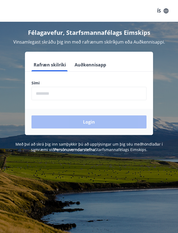
click at [45, 102] on form "Rafræn skilríki Auðkennisapp Sími ​ Login" at bounding box center [89, 96] width 128 height 77
click at [42, 98] on input "phone" at bounding box center [89, 93] width 115 height 13
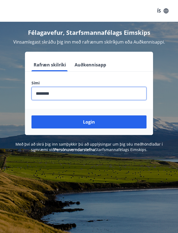
type input "********"
click at [108, 124] on button "Login" at bounding box center [89, 121] width 115 height 13
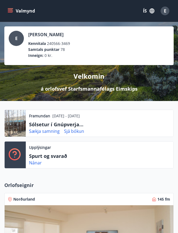
click at [63, 156] on p "Spurt og svarað" at bounding box center [56, 155] width 54 height 7
click at [39, 160] on link "Nánar" at bounding box center [35, 163] width 13 height 6
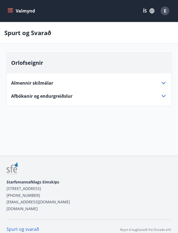
click at [163, 96] on icon at bounding box center [164, 96] width 4 height 2
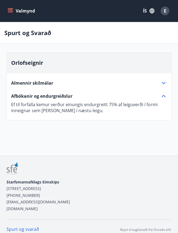
click at [161, 98] on div "Afbókanir og endurgreiðslur" at bounding box center [86, 96] width 150 height 6
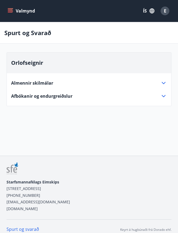
click at [162, 96] on icon at bounding box center [164, 96] width 7 height 7
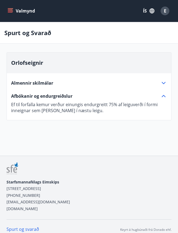
click at [164, 84] on icon at bounding box center [164, 83] width 7 height 7
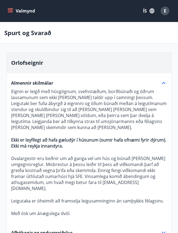
click at [165, 86] on icon at bounding box center [164, 83] width 7 height 7
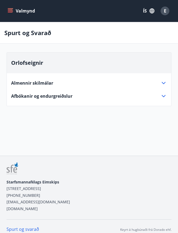
click at [164, 98] on icon at bounding box center [164, 96] width 7 height 7
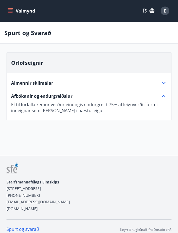
click at [164, 84] on icon at bounding box center [164, 83] width 4 height 2
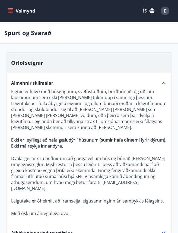
click at [162, 85] on icon at bounding box center [164, 83] width 7 height 7
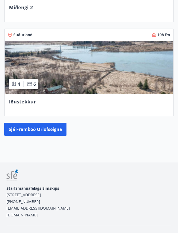
scroll to position [447, 0]
click at [13, 130] on button "Sjá framboð orlofseigna" at bounding box center [35, 129] width 62 height 13
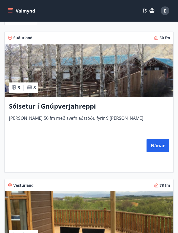
scroll to position [132, 0]
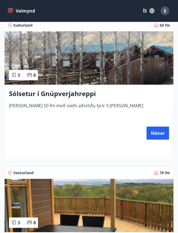
click at [19, 96] on h3 "Sólsetur í Gnúpverjahreppi" at bounding box center [89, 93] width 161 height 9
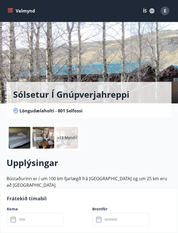
click at [54, 221] on input "text" at bounding box center [40, 219] width 47 height 13
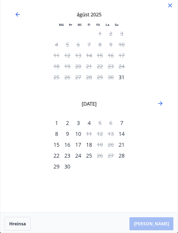
click at [158, 107] on div "júlí 2025 1 2 3 4 5 6 7 8 9 10 11 12 13 14 15 16 17 18 19 20 21 22 23 24 25 26 …" at bounding box center [89, 93] width 165 height 178
click at [161, 104] on icon "Move forward to switch to the next month." at bounding box center [161, 103] width 7 height 7
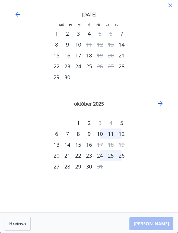
click at [15, 14] on icon "Move backward to switch to the previous month." at bounding box center [17, 14] width 7 height 7
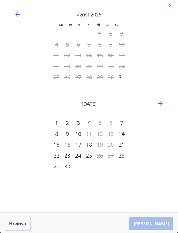
click at [162, 104] on icon "Move forward to switch to the next month." at bounding box center [161, 103] width 7 height 7
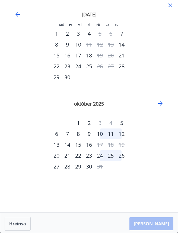
click at [164, 104] on icon "Move forward to switch to the next month." at bounding box center [161, 103] width 7 height 7
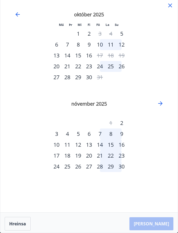
click at [16, 16] on icon "Move backward to switch to the previous month." at bounding box center [17, 14] width 7 height 7
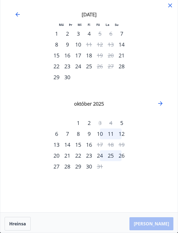
click at [169, 6] on icon at bounding box center [170, 5] width 7 height 7
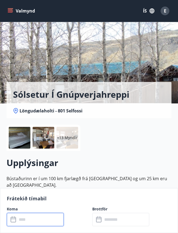
click at [48, 219] on input "text" at bounding box center [40, 219] width 47 height 13
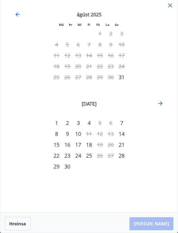
click at [163, 103] on icon "Move forward to switch to the next month." at bounding box center [161, 103] width 7 height 7
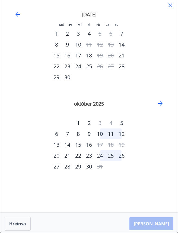
click at [171, 5] on icon at bounding box center [171, 6] width 4 height 4
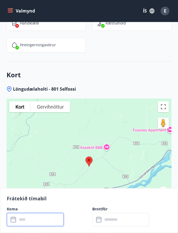
scroll to position [1095, 0]
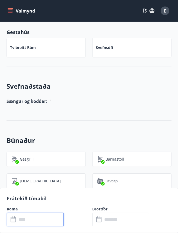
click at [14, 12] on button "Valmynd" at bounding box center [22, 11] width 31 height 10
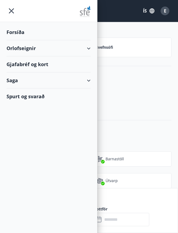
click at [39, 98] on div "Spurt og svarað" at bounding box center [49, 96] width 84 height 16
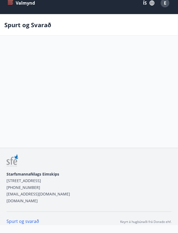
scroll to position [22, 0]
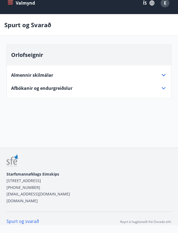
click at [170, 65] on div "Almennir skilmálar Eignin er leigð með húsgögnum, svefnstæðum, borðbúnaði og öð…" at bounding box center [89, 78] width 165 height 26
click at [164, 72] on icon at bounding box center [164, 75] width 7 height 7
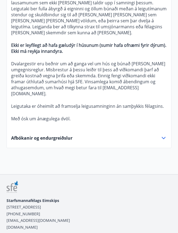
scroll to position [95, 0]
click at [162, 135] on icon at bounding box center [164, 138] width 7 height 7
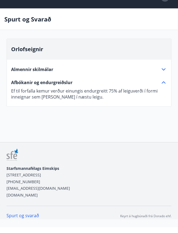
scroll to position [8, 0]
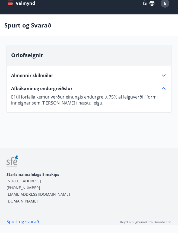
click at [164, 78] on icon at bounding box center [164, 75] width 7 height 7
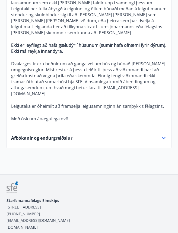
scroll to position [95, 0]
